Goal: Information Seeking & Learning: Learn about a topic

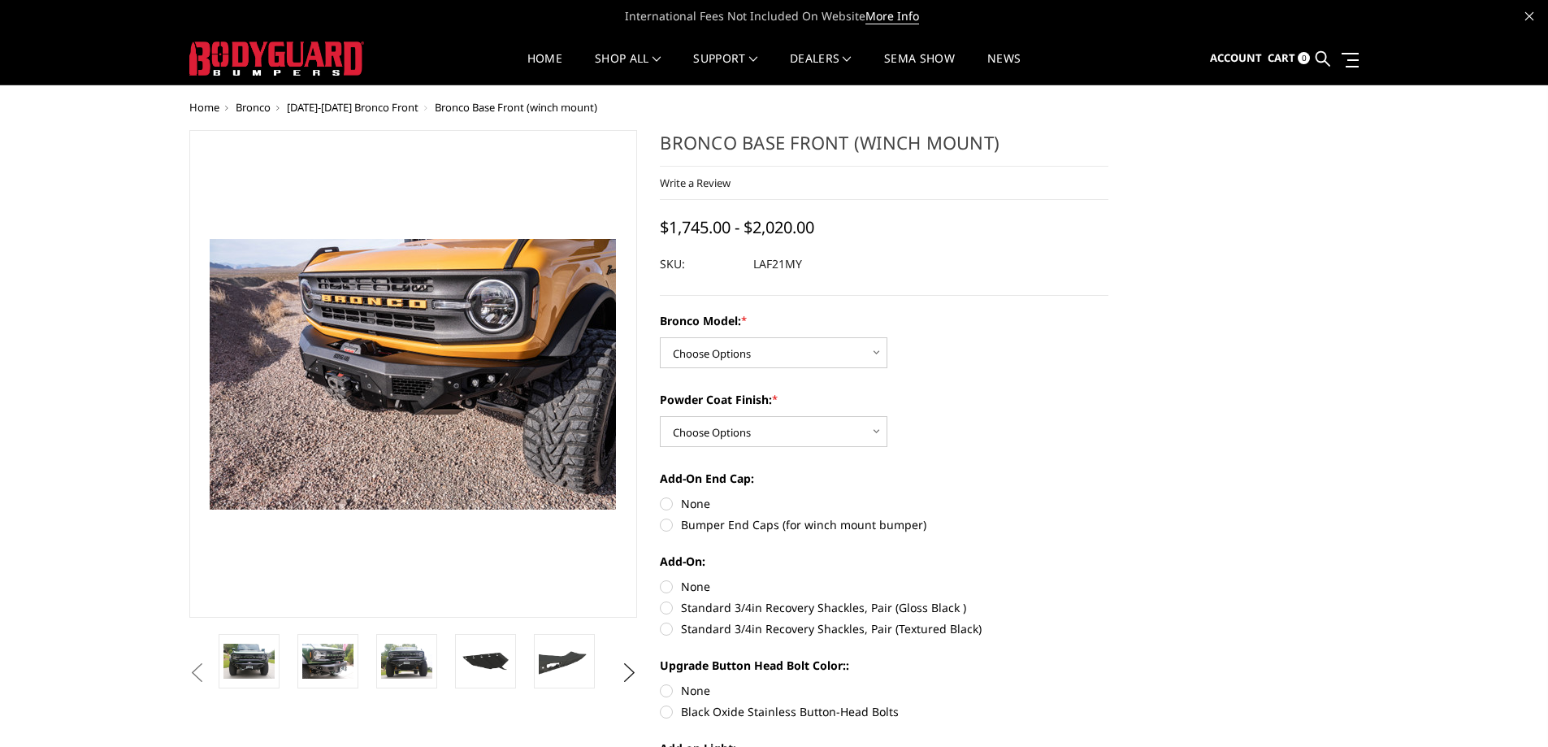
click at [190, 662] on button "Previous" at bounding box center [197, 673] width 24 height 24
click at [198, 670] on button "Previous" at bounding box center [197, 673] width 24 height 24
click at [210, 665] on button "Previous" at bounding box center [197, 673] width 24 height 24
click at [210, 661] on button "Previous" at bounding box center [197, 673] width 24 height 24
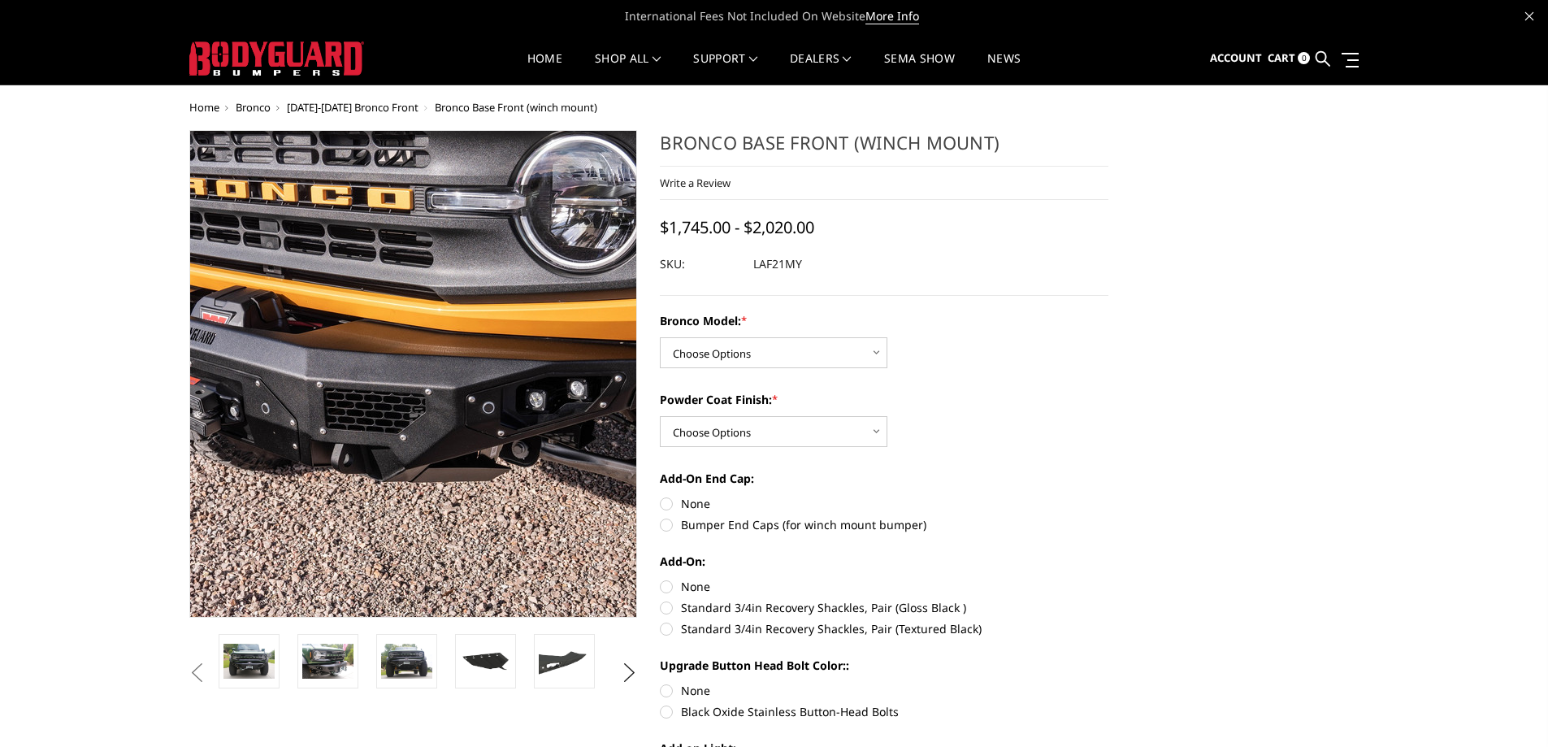
click at [441, 366] on img at bounding box center [377, 378] width 1040 height 693
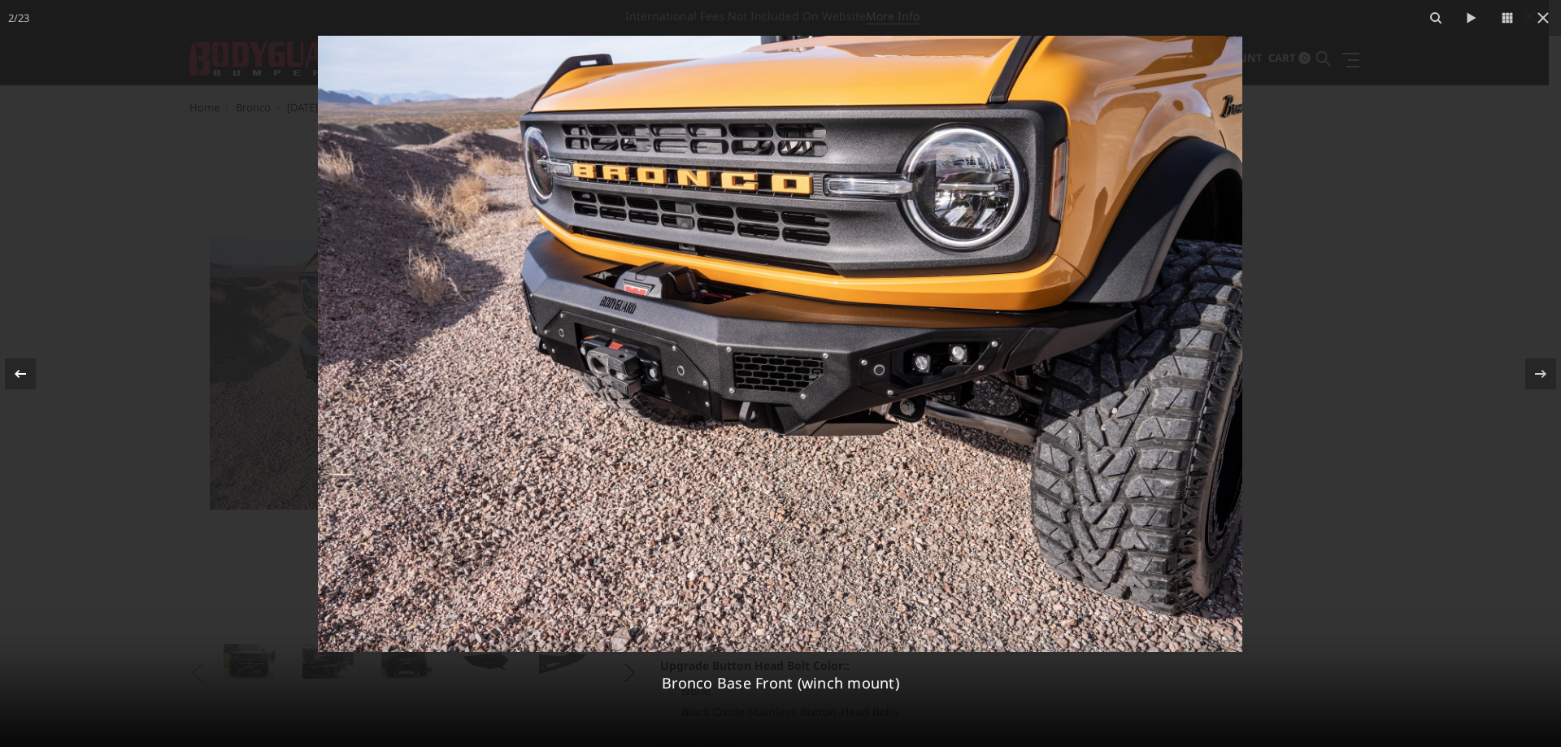
click at [14, 365] on icon at bounding box center [21, 374] width 20 height 20
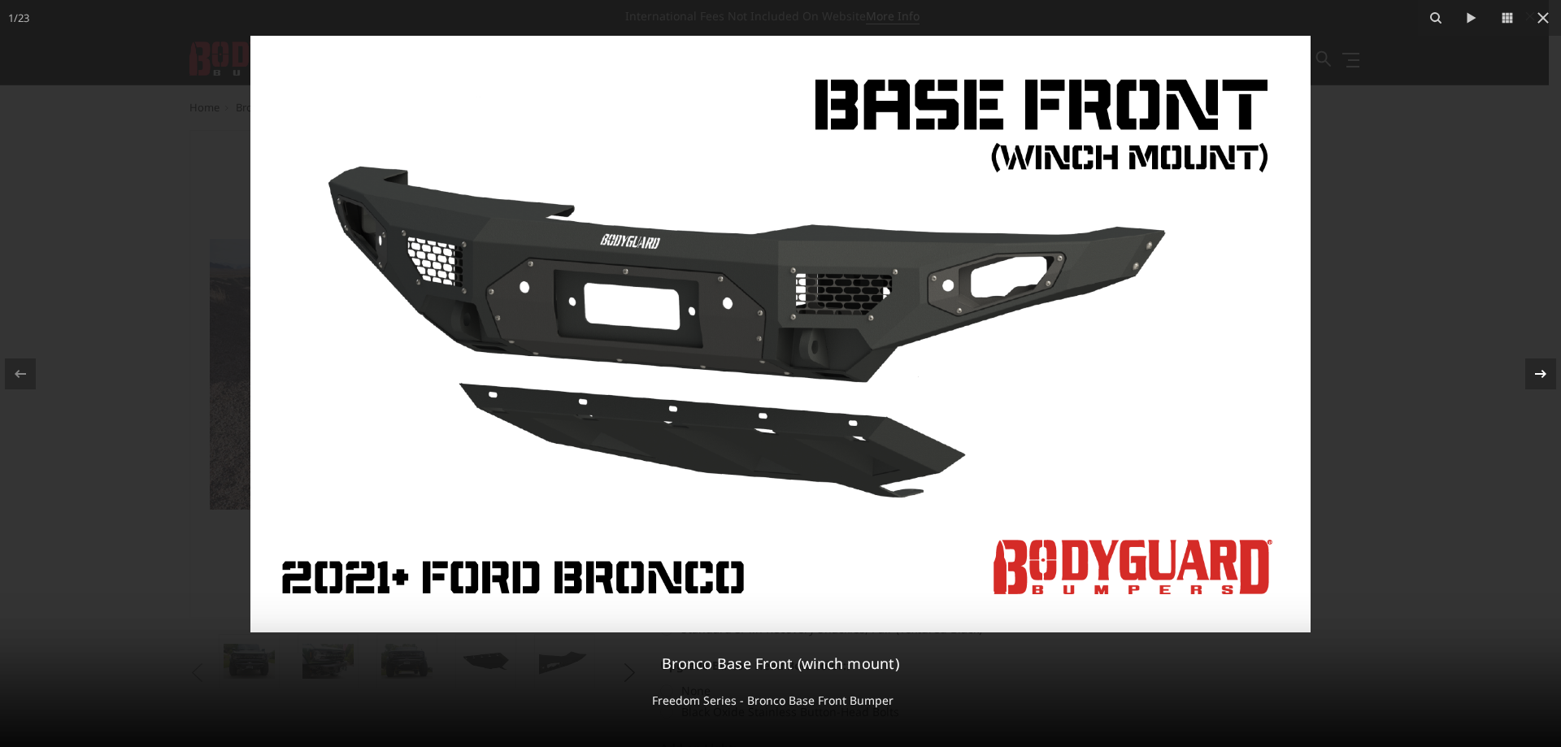
click at [1534, 366] on icon at bounding box center [1541, 374] width 20 height 20
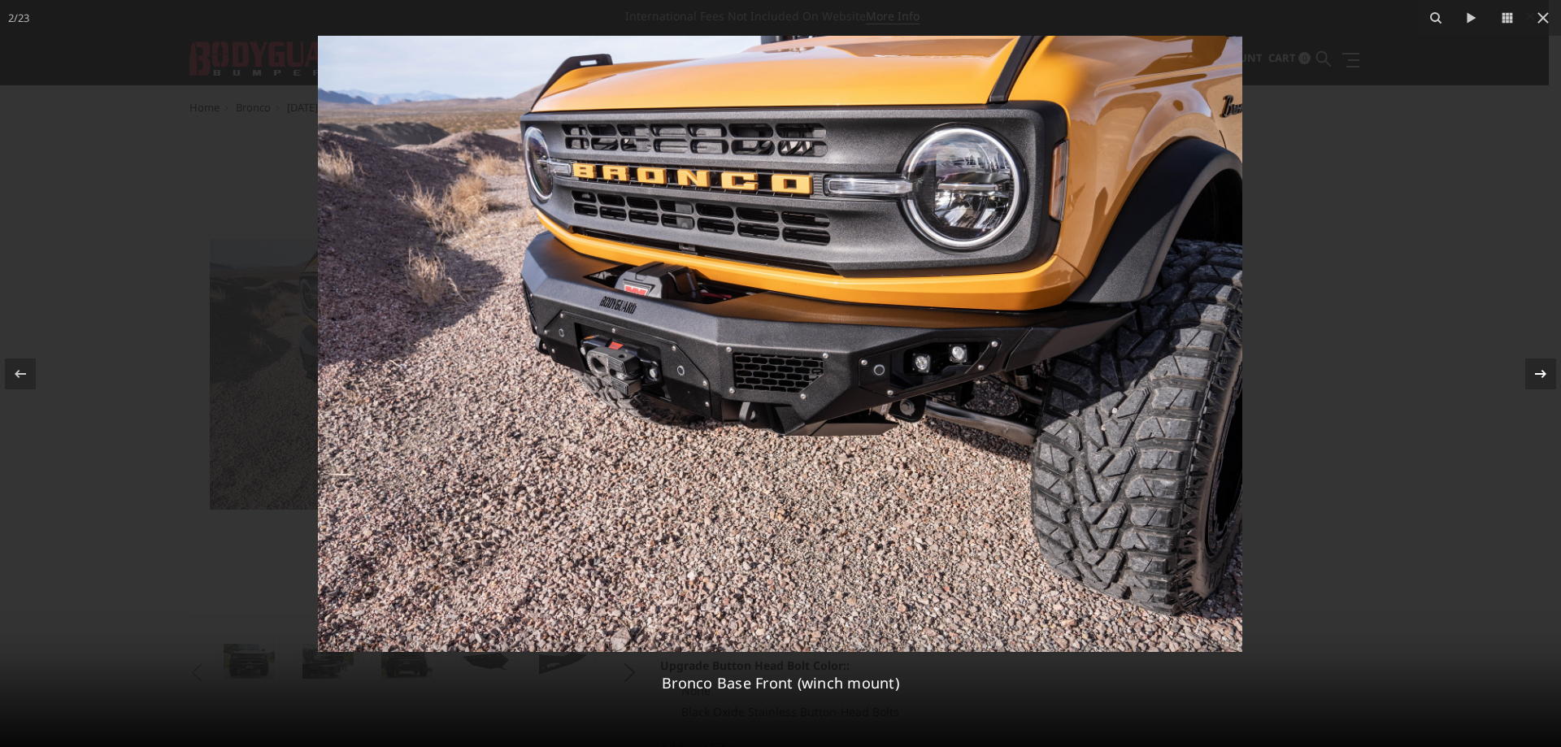
click at [1535, 371] on icon at bounding box center [1541, 374] width 20 height 20
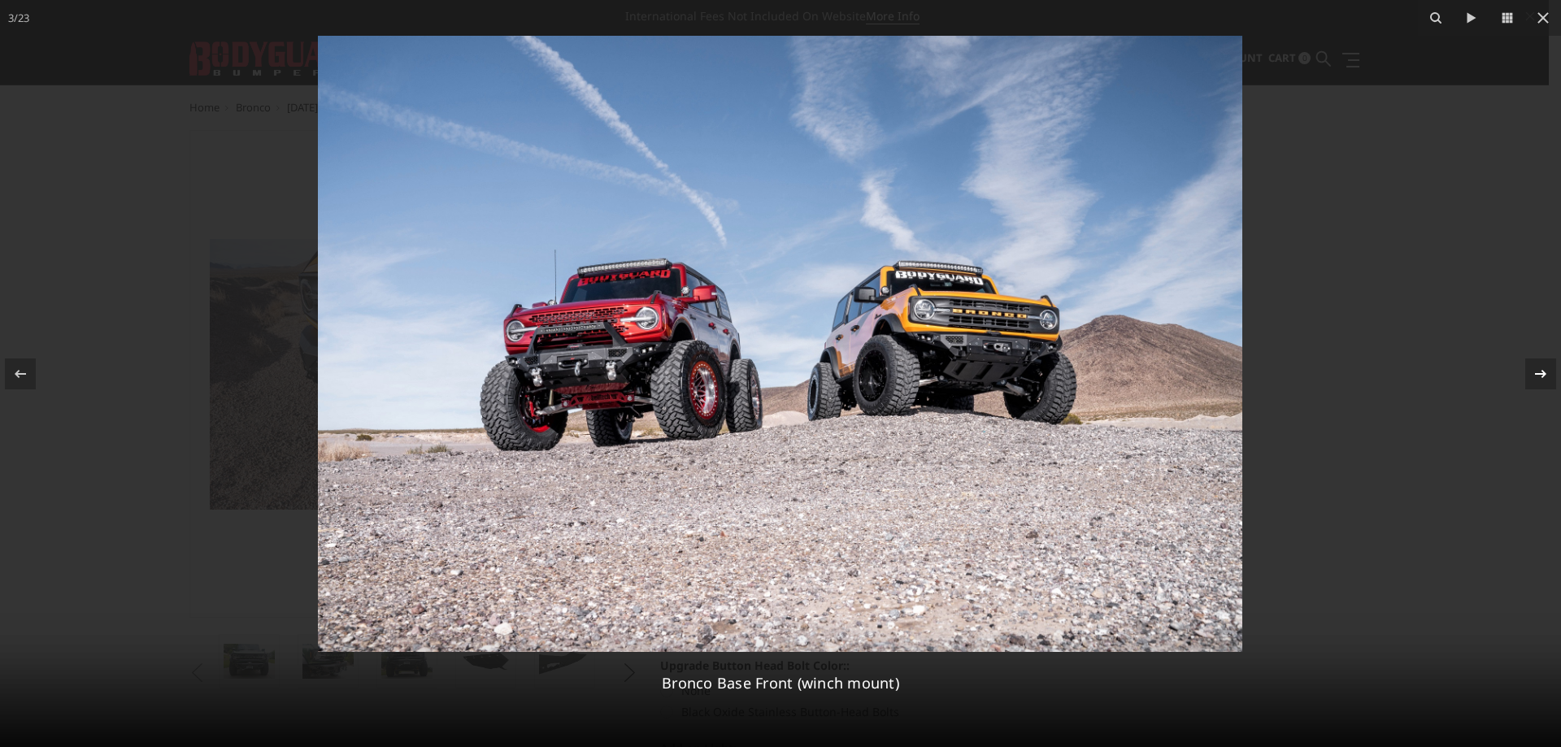
click at [1535, 371] on icon at bounding box center [1541, 374] width 20 height 20
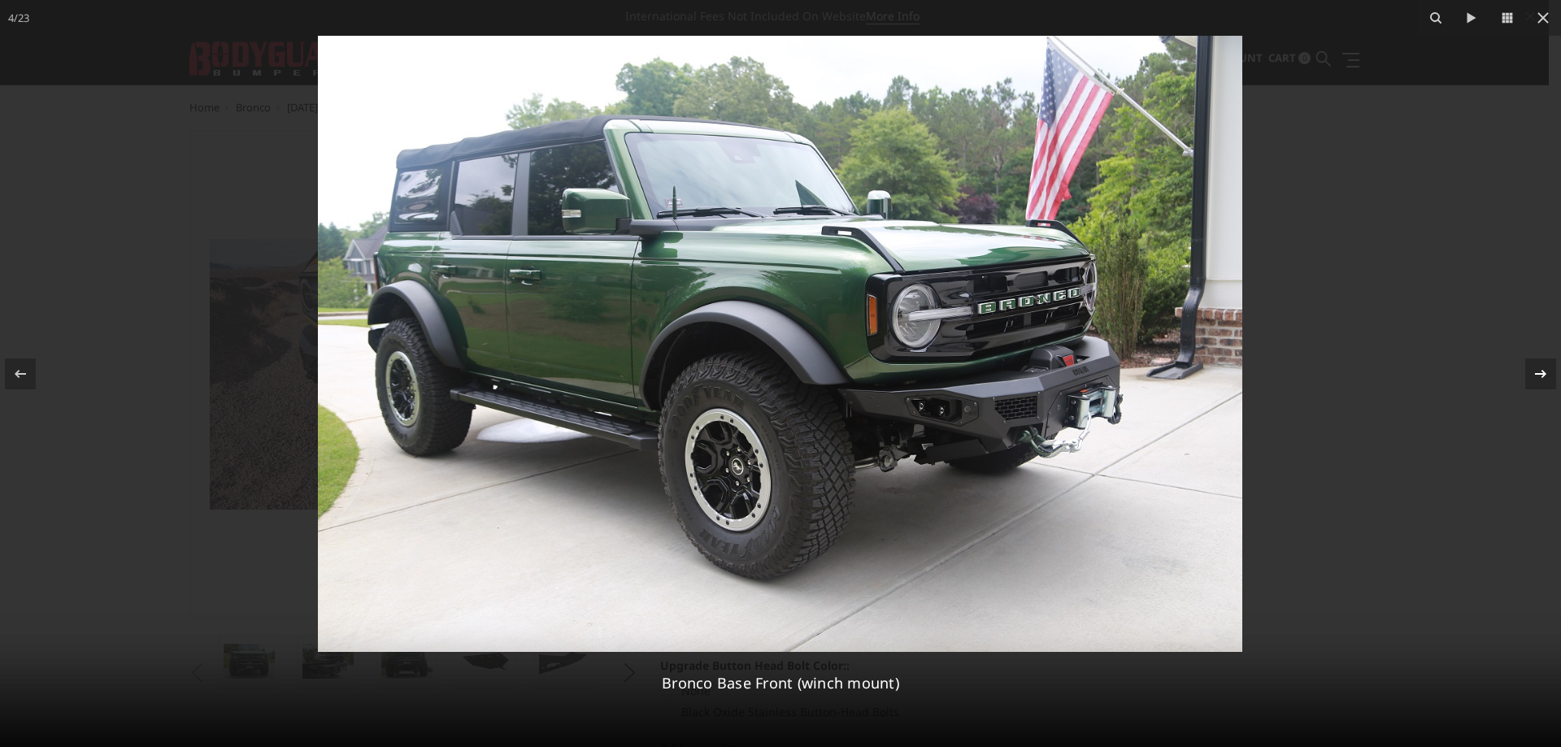
click at [1535, 371] on icon at bounding box center [1541, 374] width 20 height 20
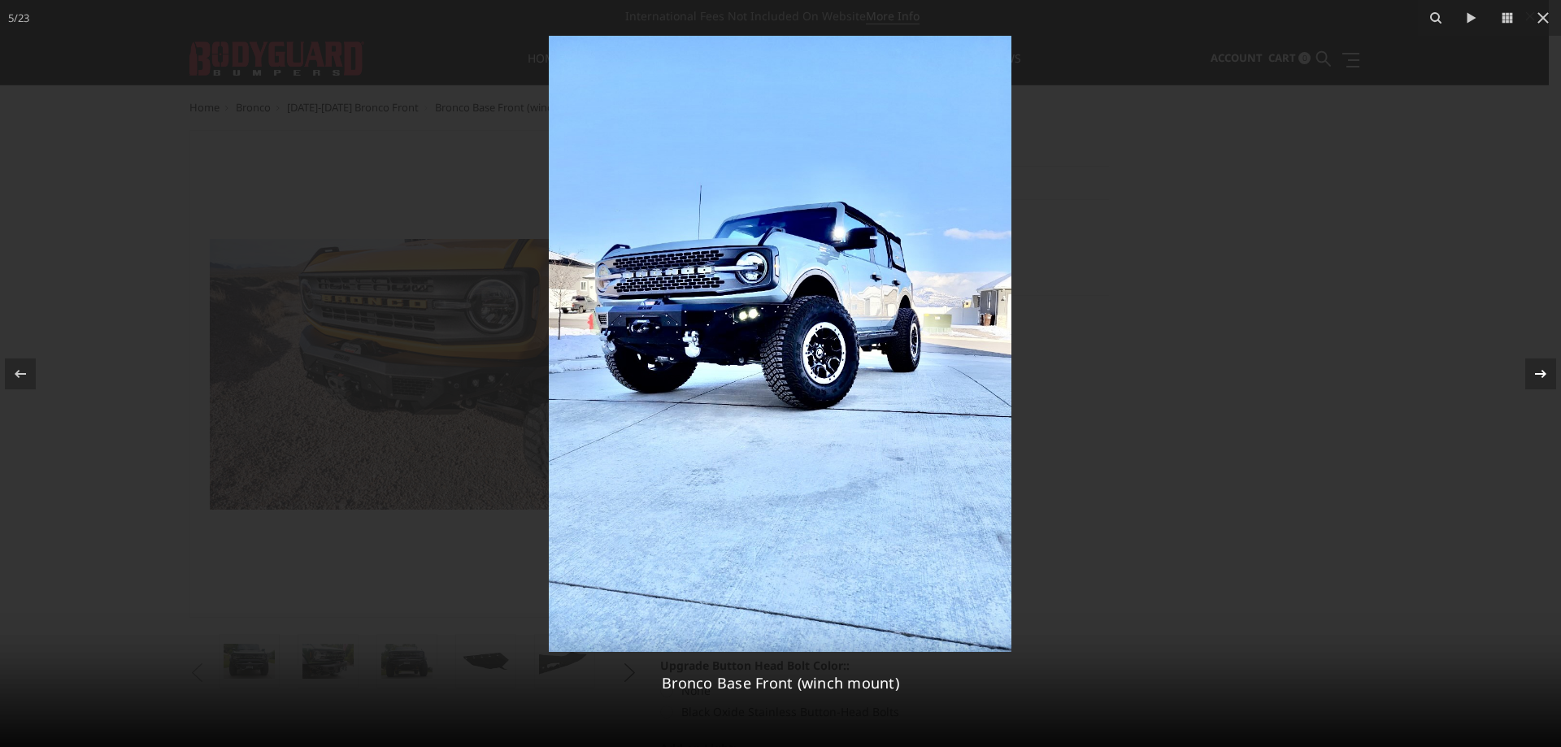
click at [1535, 371] on icon at bounding box center [1541, 374] width 20 height 20
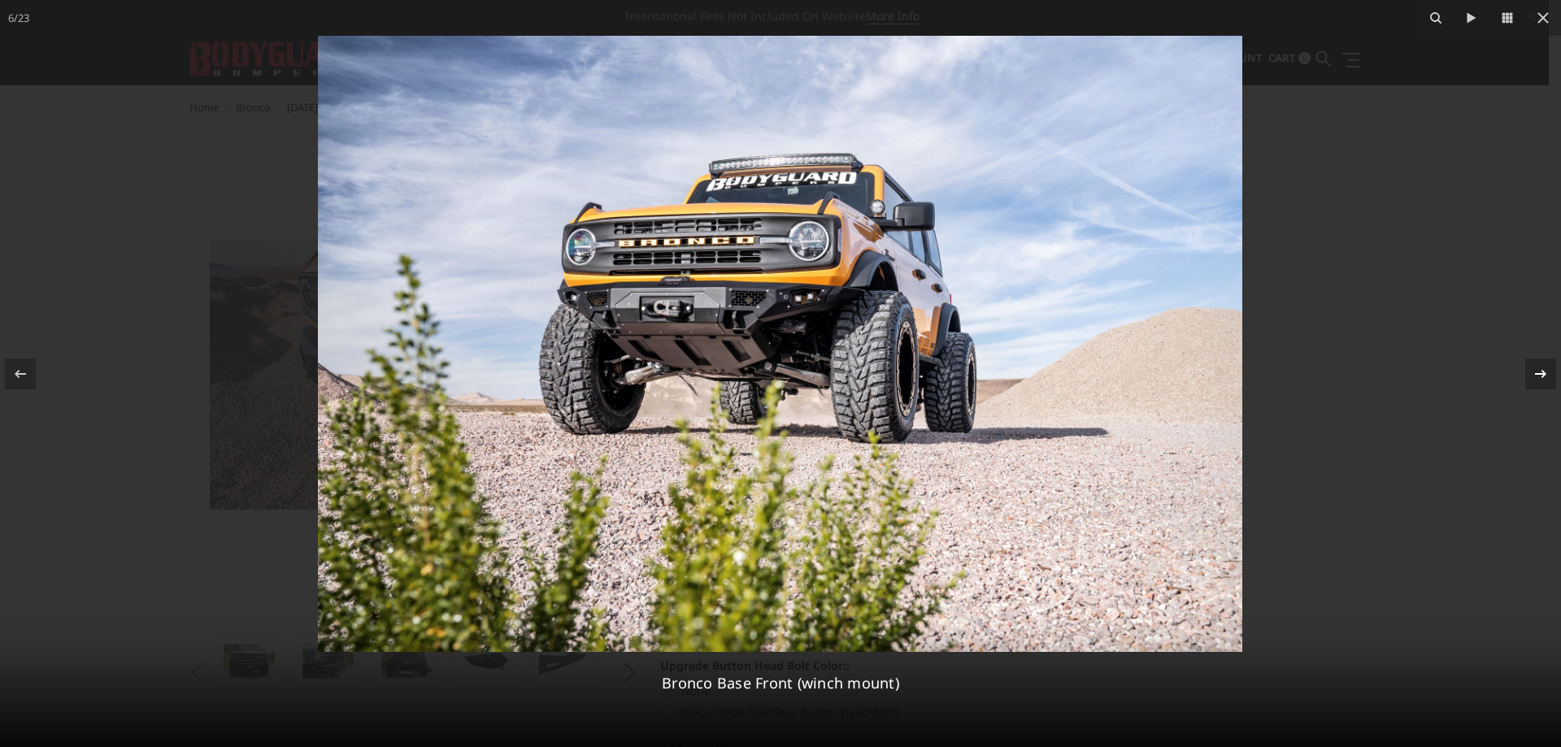
click at [1535, 371] on icon at bounding box center [1541, 374] width 20 height 20
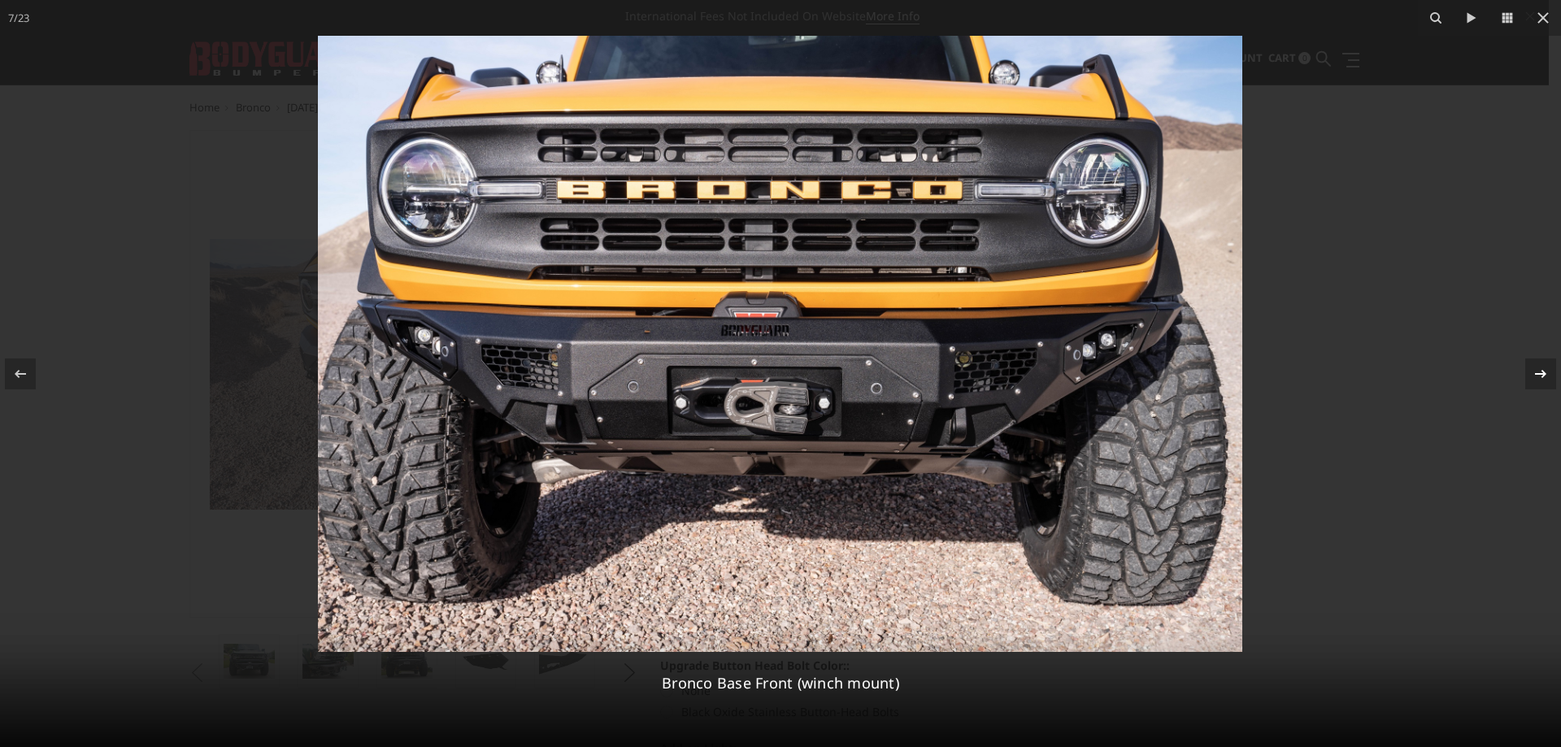
click at [1535, 371] on icon at bounding box center [1541, 374] width 20 height 20
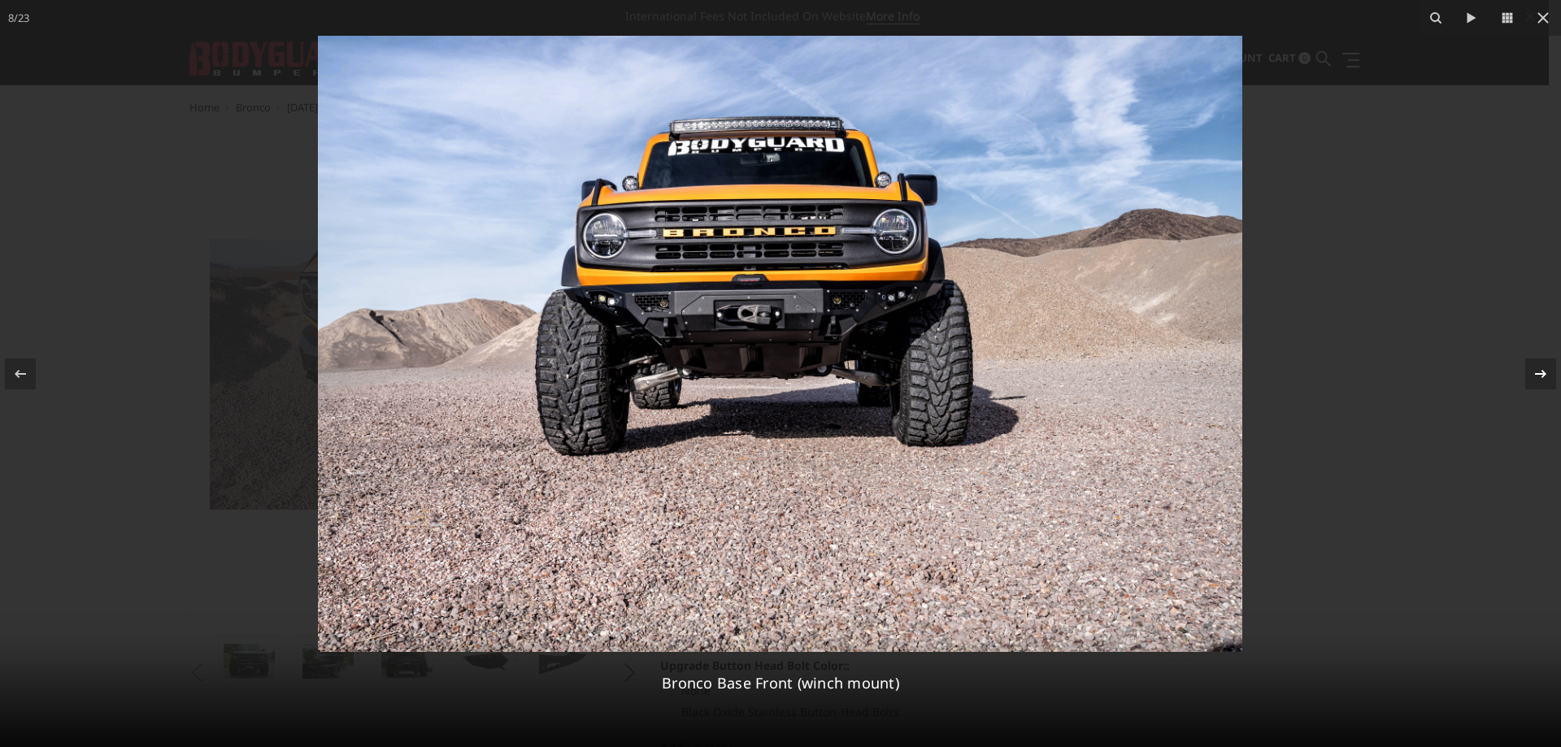
click at [1535, 371] on icon at bounding box center [1541, 374] width 20 height 20
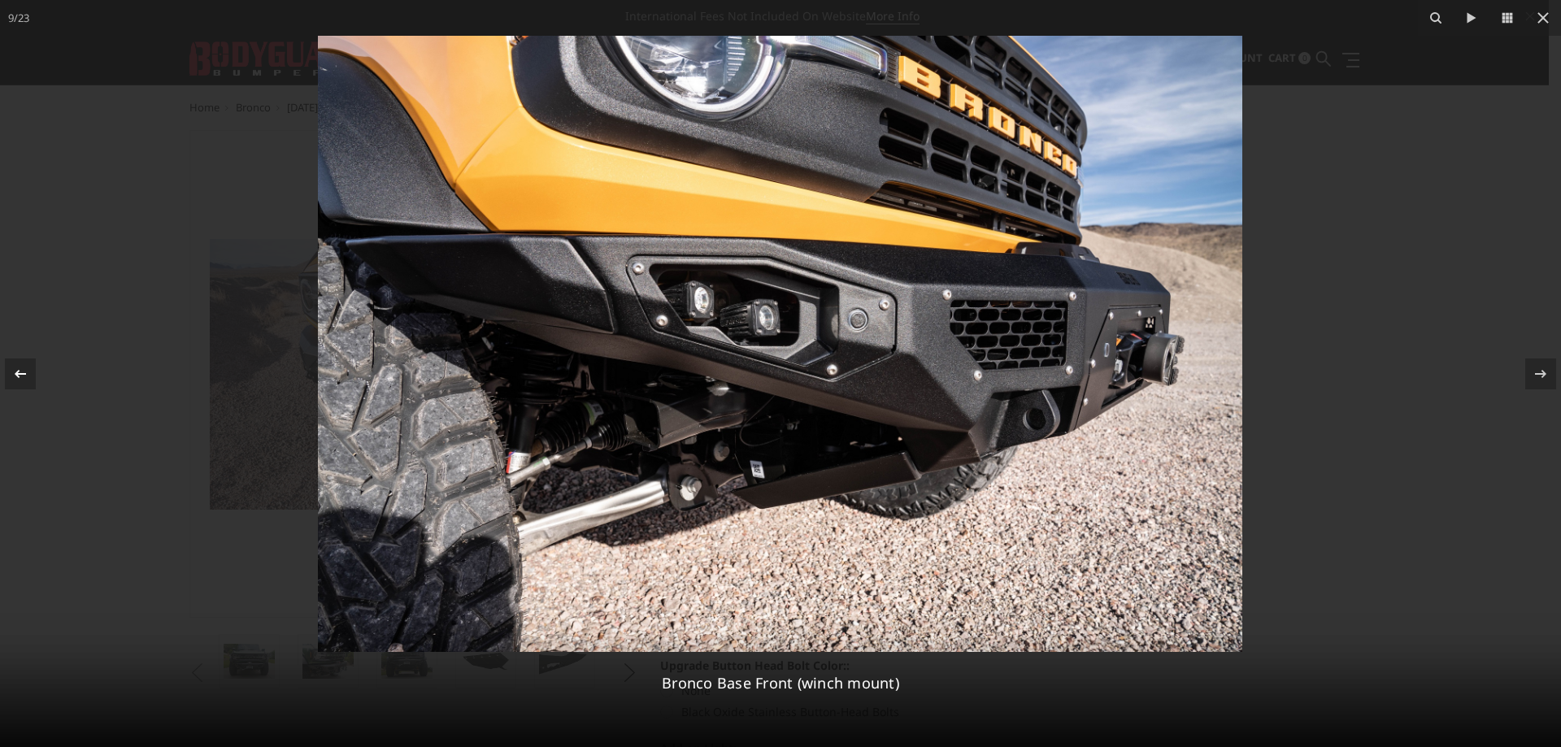
click at [16, 368] on icon at bounding box center [21, 374] width 20 height 20
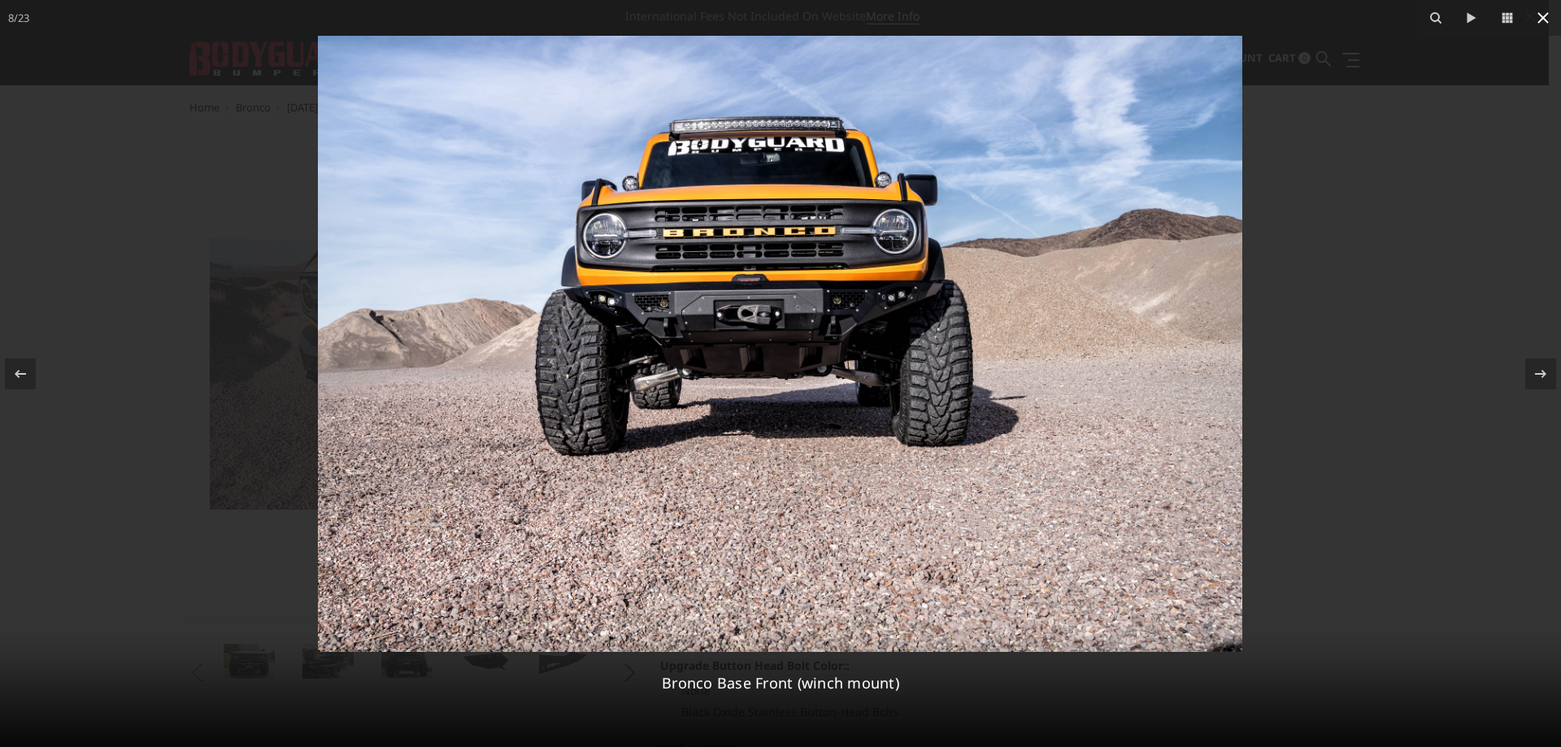
click at [1541, 9] on icon at bounding box center [1543, 18] width 20 height 20
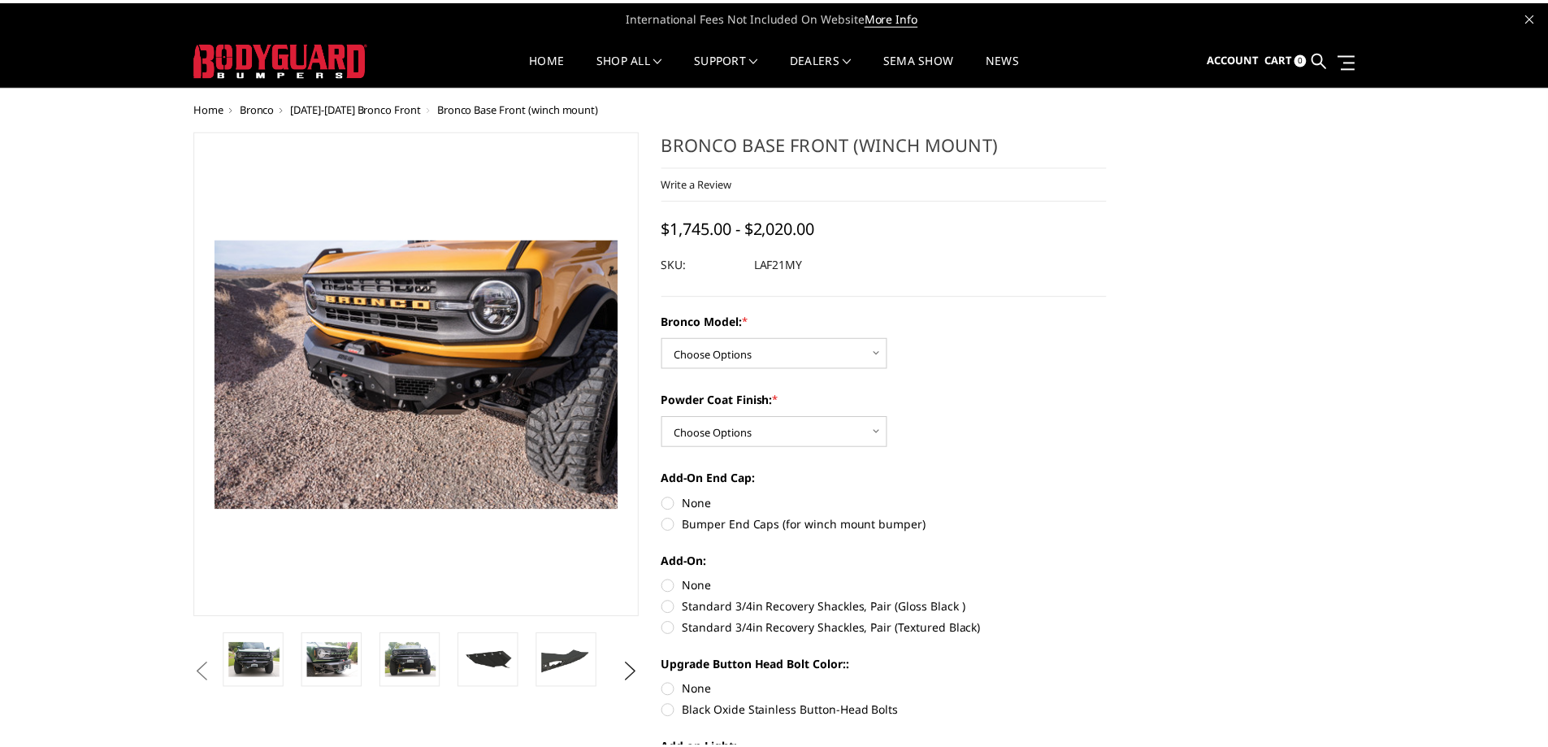
scroll to position [0, 391]
